Goal: Information Seeking & Learning: Learn about a topic

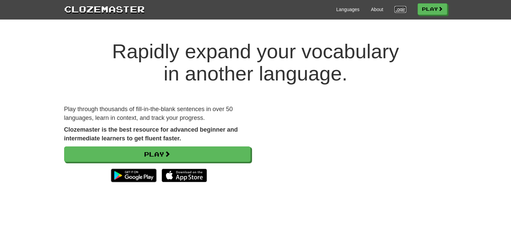
click at [397, 9] on link "Login" at bounding box center [400, 9] width 11 height 7
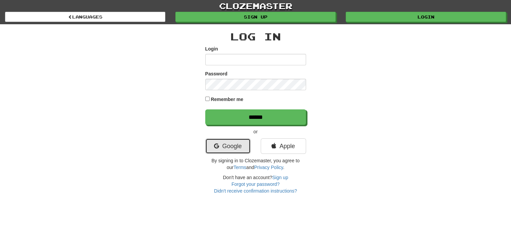
click at [231, 146] on link "Google" at bounding box center [227, 145] width 45 height 15
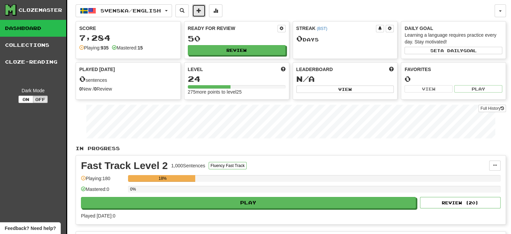
click at [201, 9] on span at bounding box center [199, 10] width 5 height 5
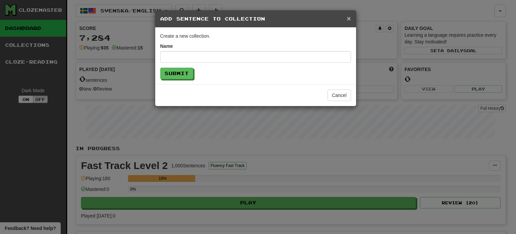
click at [349, 19] on span "×" at bounding box center [349, 18] width 4 height 8
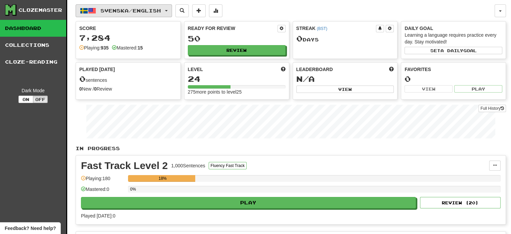
click at [172, 11] on button "Svenska / English" at bounding box center [124, 10] width 96 height 13
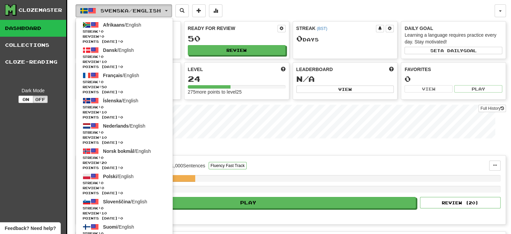
click at [172, 12] on button "Svenska / English" at bounding box center [124, 10] width 96 height 13
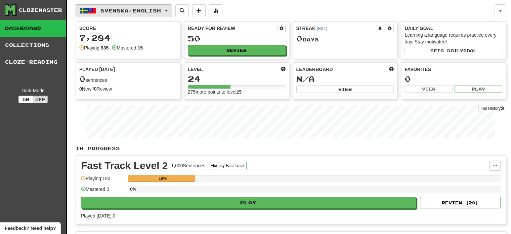
click at [172, 12] on button "Svenska / English" at bounding box center [124, 10] width 96 height 13
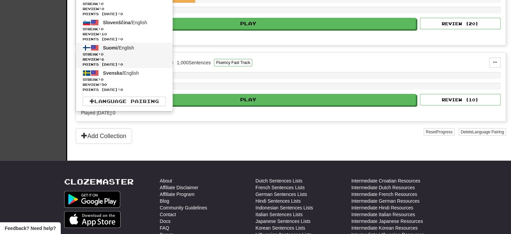
scroll to position [204, 0]
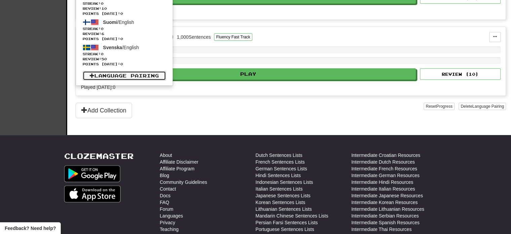
click at [116, 77] on link "Language Pairing" at bounding box center [124, 75] width 83 height 9
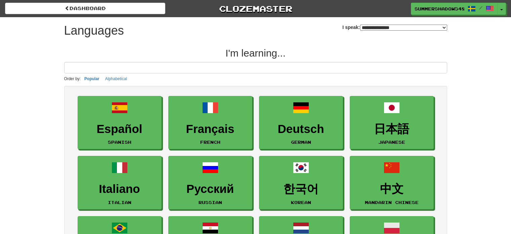
select select "*******"
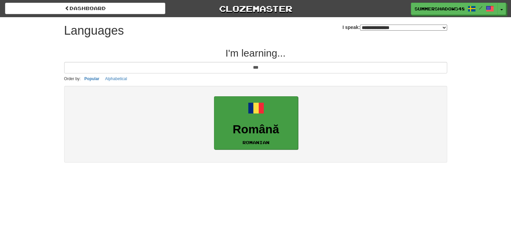
type input "***"
click at [255, 126] on h3 "Română" at bounding box center [256, 129] width 77 height 13
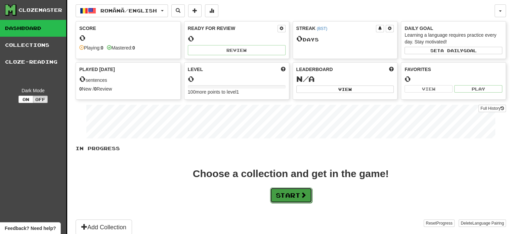
click at [296, 195] on button "Start" at bounding box center [291, 194] width 42 height 15
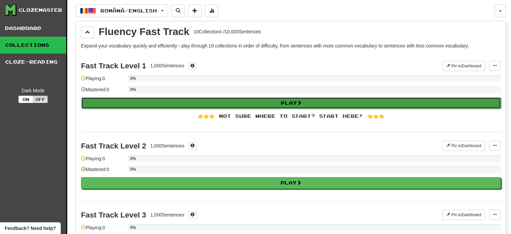
click at [236, 104] on button "Play" at bounding box center [291, 102] width 420 height 11
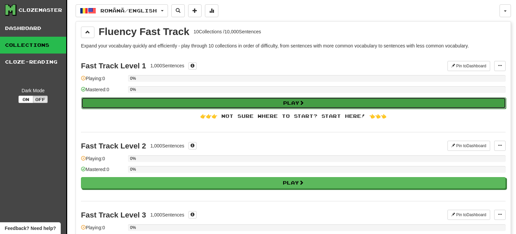
select select "**"
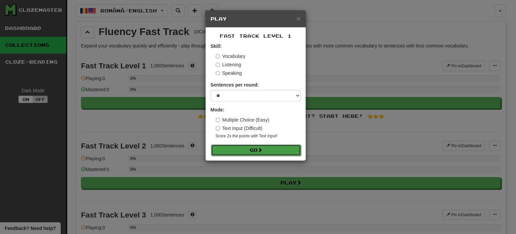
click at [251, 149] on button "Go" at bounding box center [256, 149] width 90 height 11
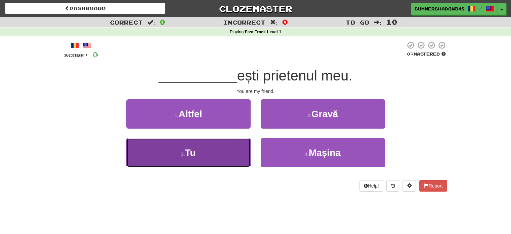
click at [234, 152] on button "3 . Tu" at bounding box center [188, 152] width 124 height 29
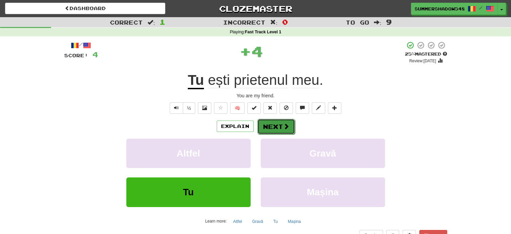
click at [275, 129] on button "Next" at bounding box center [276, 126] width 38 height 15
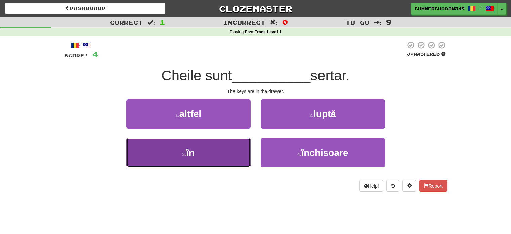
click at [229, 151] on button "3 . în" at bounding box center [188, 152] width 124 height 29
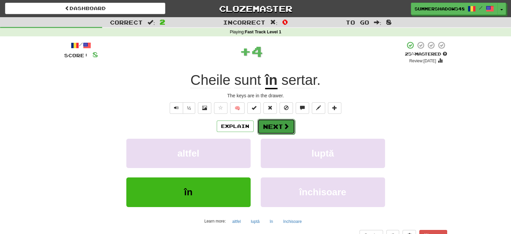
click at [275, 127] on button "Next" at bounding box center [276, 126] width 38 height 15
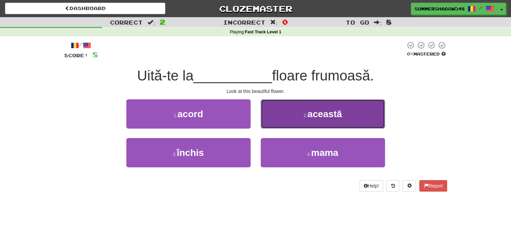
click at [296, 114] on button "2 . această" at bounding box center [323, 113] width 124 height 29
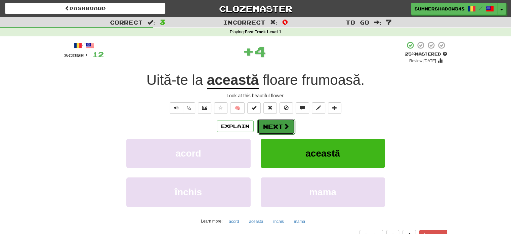
click at [273, 125] on button "Next" at bounding box center [276, 126] width 38 height 15
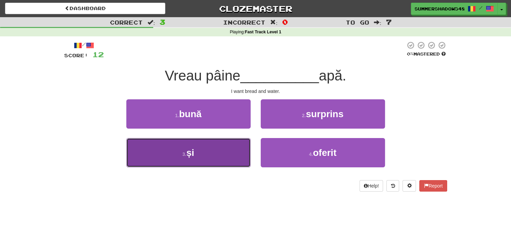
click at [226, 148] on button "3 . și" at bounding box center [188, 152] width 124 height 29
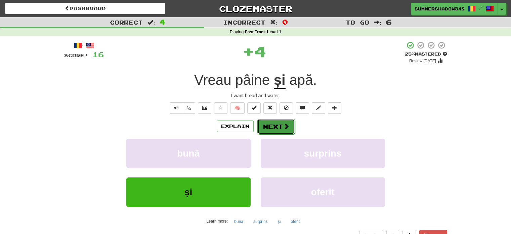
click at [280, 130] on button "Next" at bounding box center [276, 126] width 38 height 15
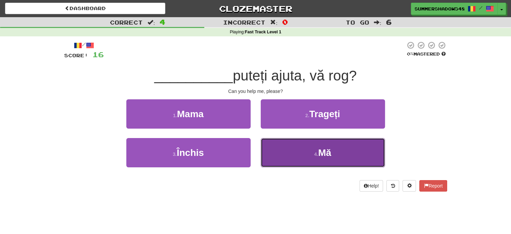
click at [287, 152] on button "4 . Mă" at bounding box center [323, 152] width 124 height 29
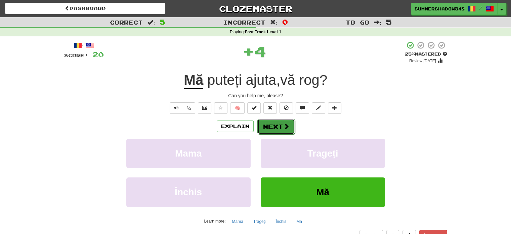
click at [274, 127] on button "Next" at bounding box center [276, 126] width 38 height 15
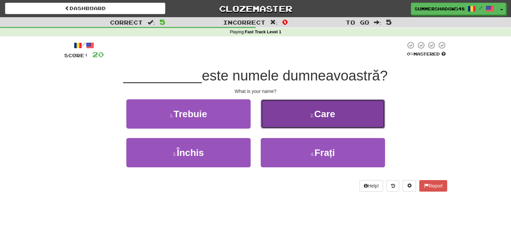
click at [287, 118] on button "2 . Care" at bounding box center [323, 113] width 124 height 29
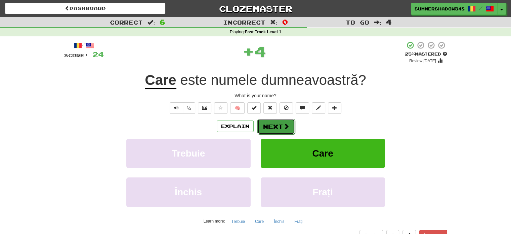
click at [280, 126] on button "Next" at bounding box center [276, 126] width 38 height 15
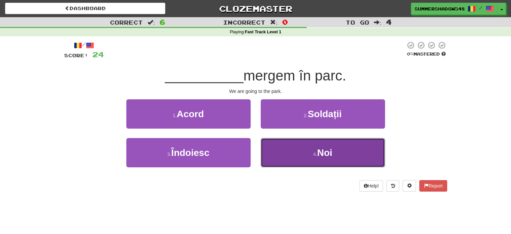
click at [297, 150] on button "4 . Noi" at bounding box center [323, 152] width 124 height 29
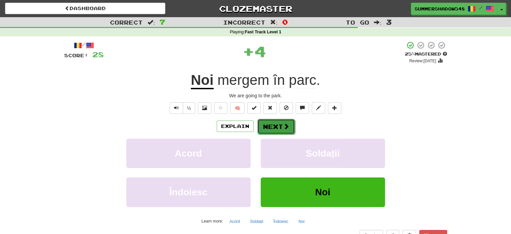
click at [278, 127] on button "Next" at bounding box center [276, 126] width 38 height 15
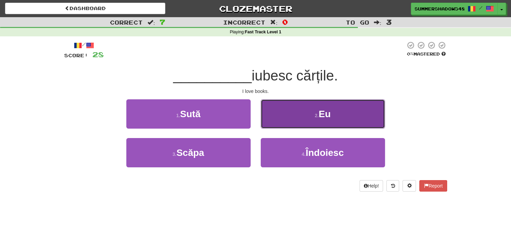
click at [291, 116] on button "2 . Eu" at bounding box center [323, 113] width 124 height 29
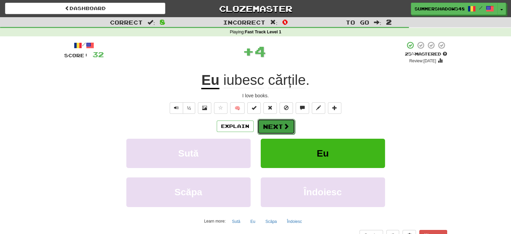
click at [277, 129] on button "Next" at bounding box center [276, 126] width 38 height 15
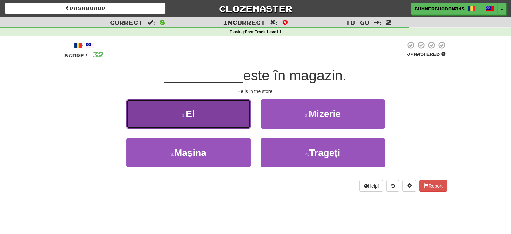
click at [220, 119] on button "1 . El" at bounding box center [188, 113] width 124 height 29
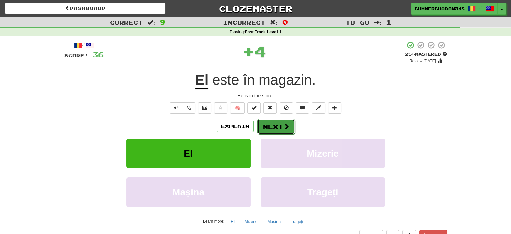
click at [276, 127] on button "Next" at bounding box center [276, 126] width 38 height 15
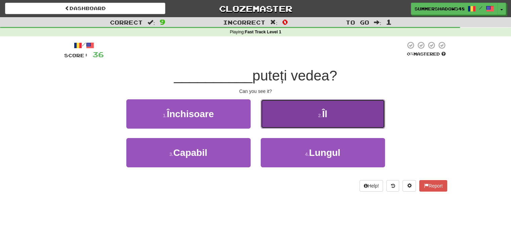
click at [278, 118] on button "2 . Îl" at bounding box center [323, 113] width 124 height 29
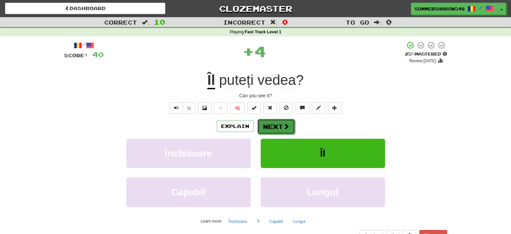
click at [274, 127] on button "Next" at bounding box center [276, 126] width 38 height 15
